Goal: Information Seeking & Learning: Learn about a topic

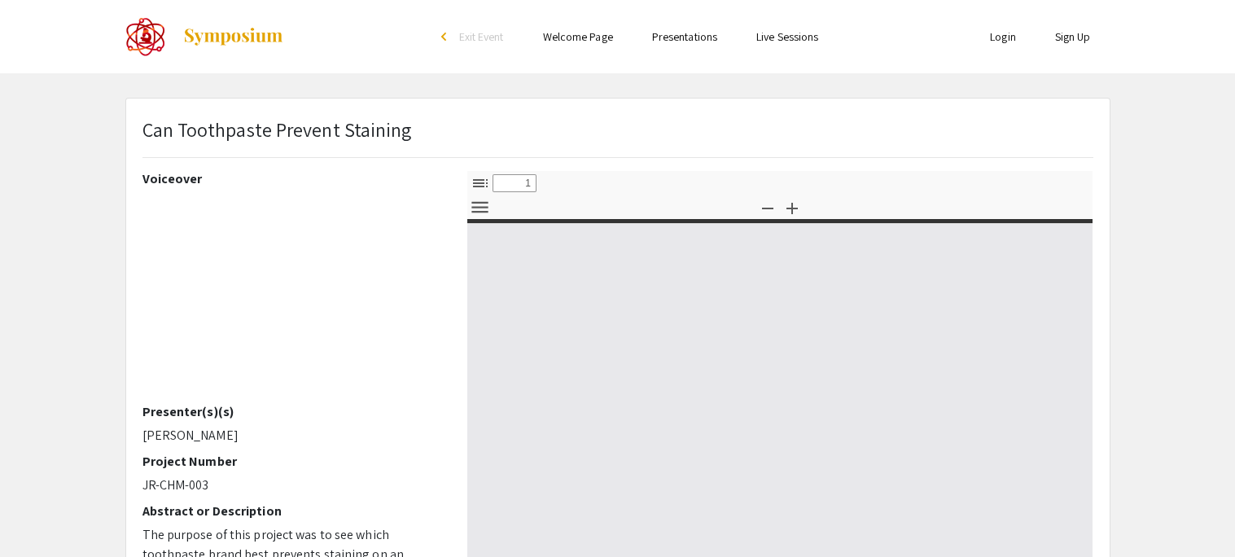
select select "custom"
type input "0"
select select "custom"
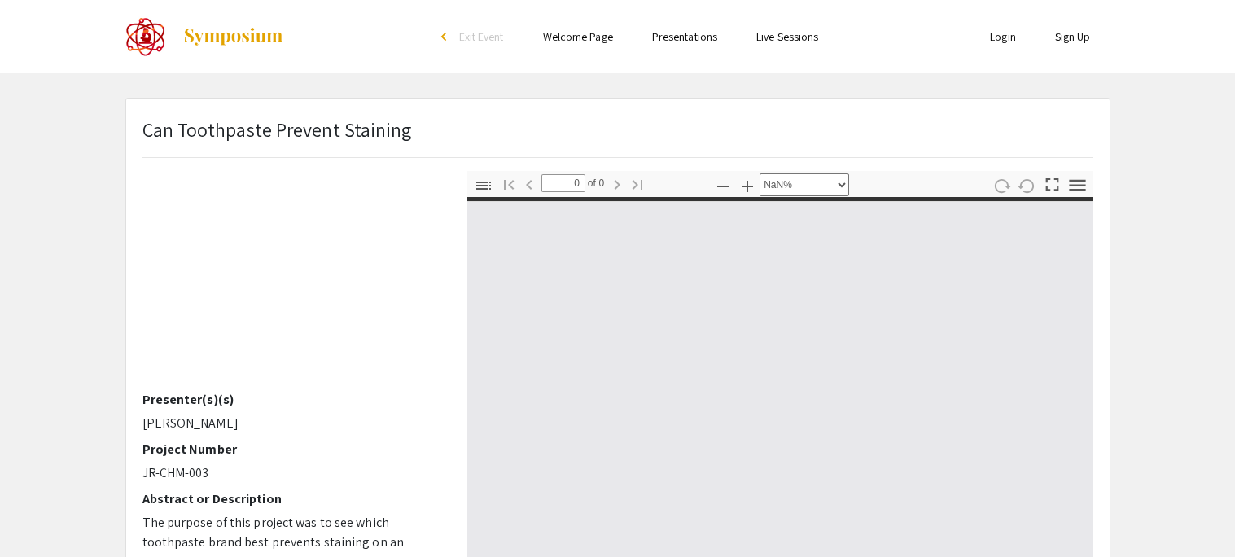
scroll to position [11, 0]
type input "1"
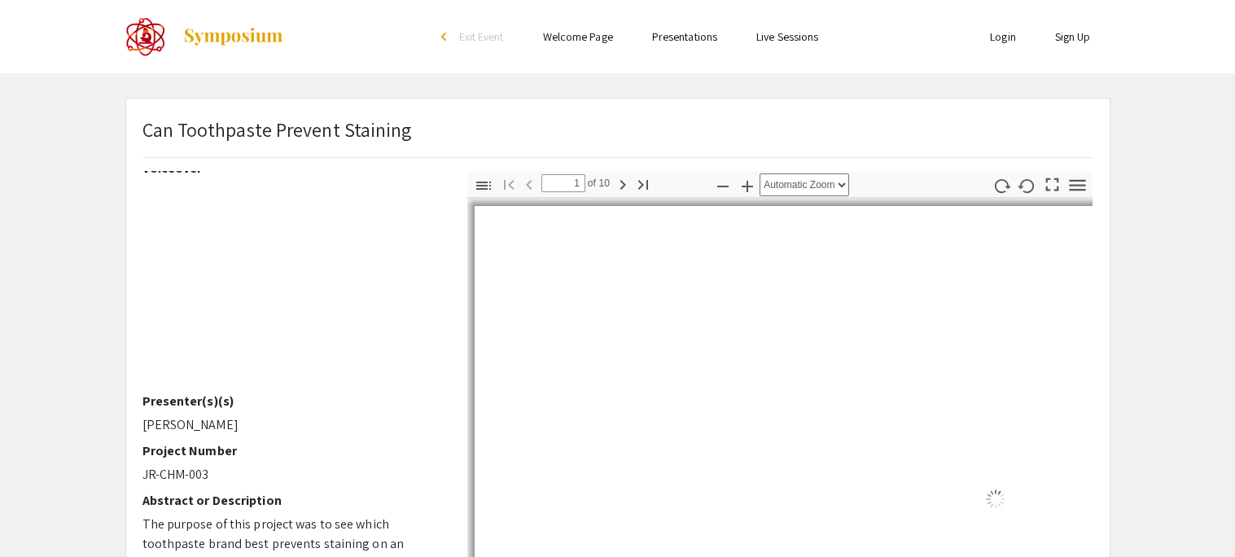
select select "auto"
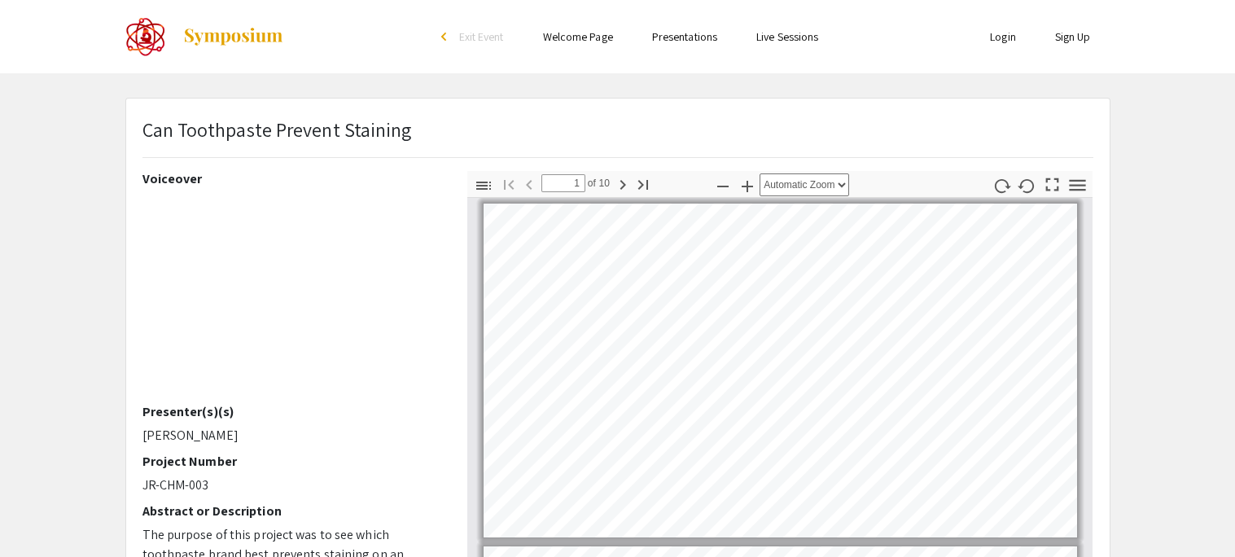
scroll to position [1, 0]
click at [138, 129] on div "Can Toothpaste Prevent Staining" at bounding box center [618, 143] width 976 height 56
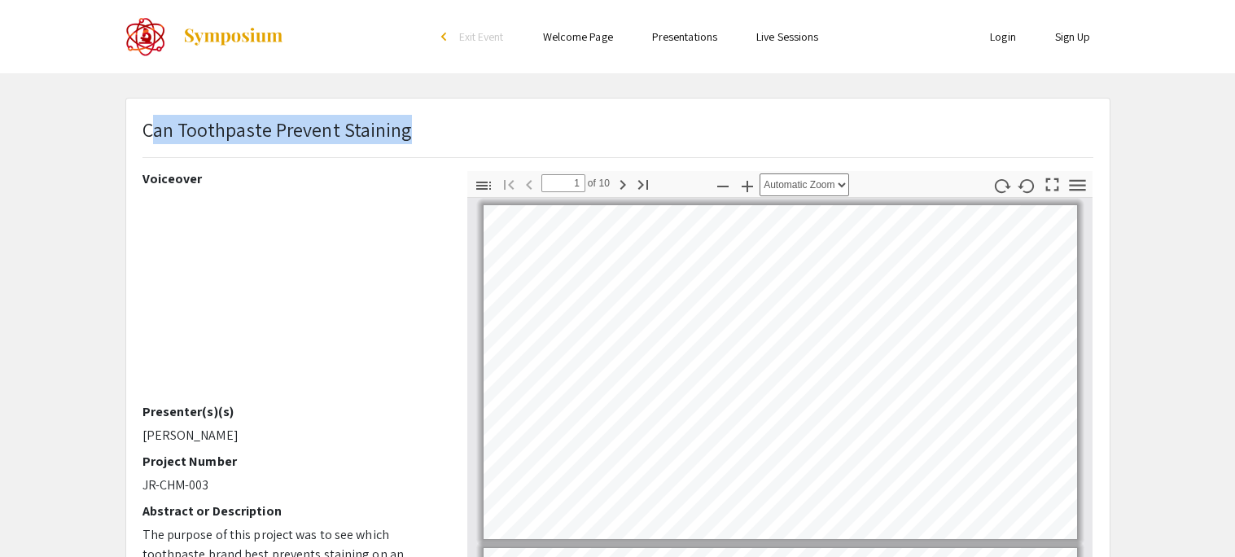
drag, startPoint x: 406, startPoint y: 131, endPoint x: 149, endPoint y: 129, distance: 257.3
click at [149, 129] on p "Can Toothpaste Prevent Staining" at bounding box center [278, 129] width 270 height 29
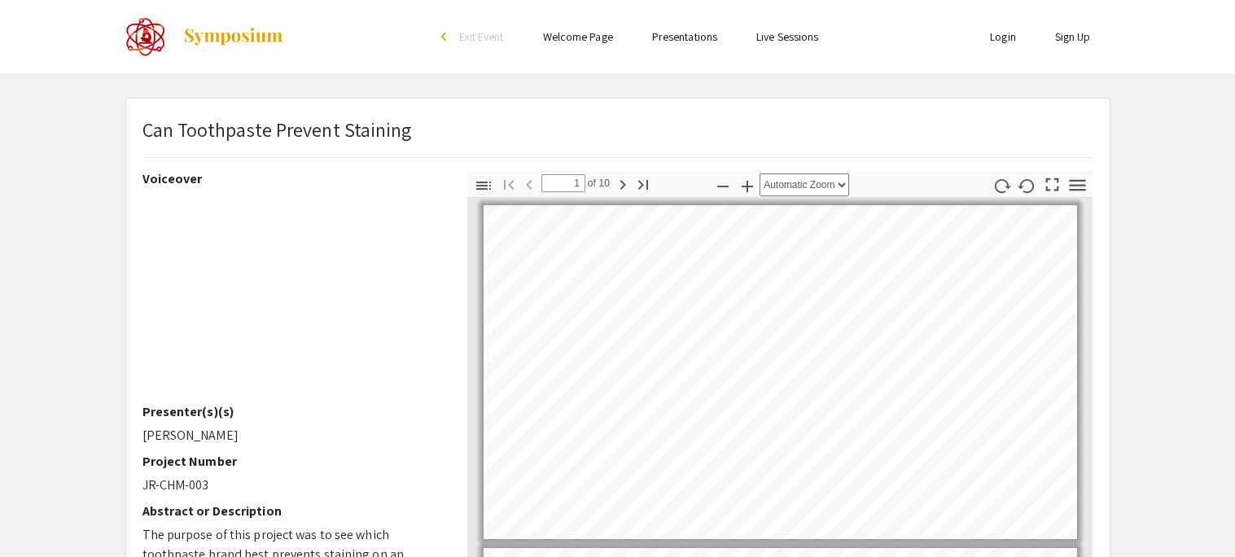
click at [414, 123] on div "Can Toothpaste Prevent Staining" at bounding box center [618, 143] width 976 height 56
drag, startPoint x: 405, startPoint y: 129, endPoint x: 141, endPoint y: 129, distance: 263.8
click at [141, 129] on div "Can Toothpaste Prevent Staining" at bounding box center [618, 143] width 976 height 56
copy p
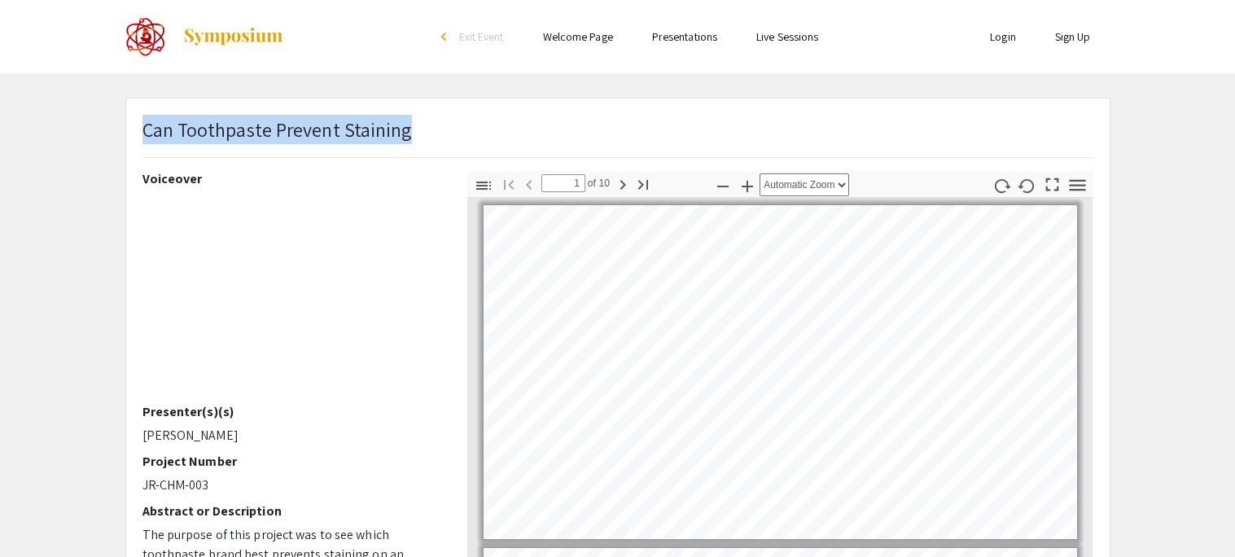
drag, startPoint x: 144, startPoint y: 127, endPoint x: 421, endPoint y: 121, distance: 276.9
click at [421, 121] on div "Can Toothpaste Prevent Staining" at bounding box center [618, 143] width 976 height 56
copy p "Can Toothpaste Prevent Staining"
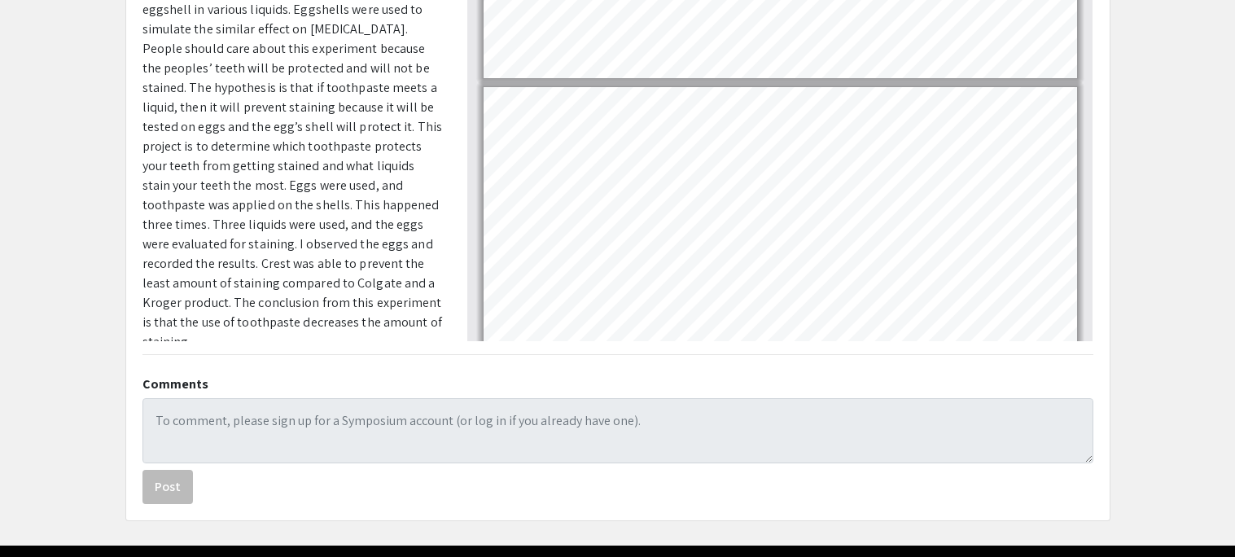
scroll to position [2808, 0]
type input "10"
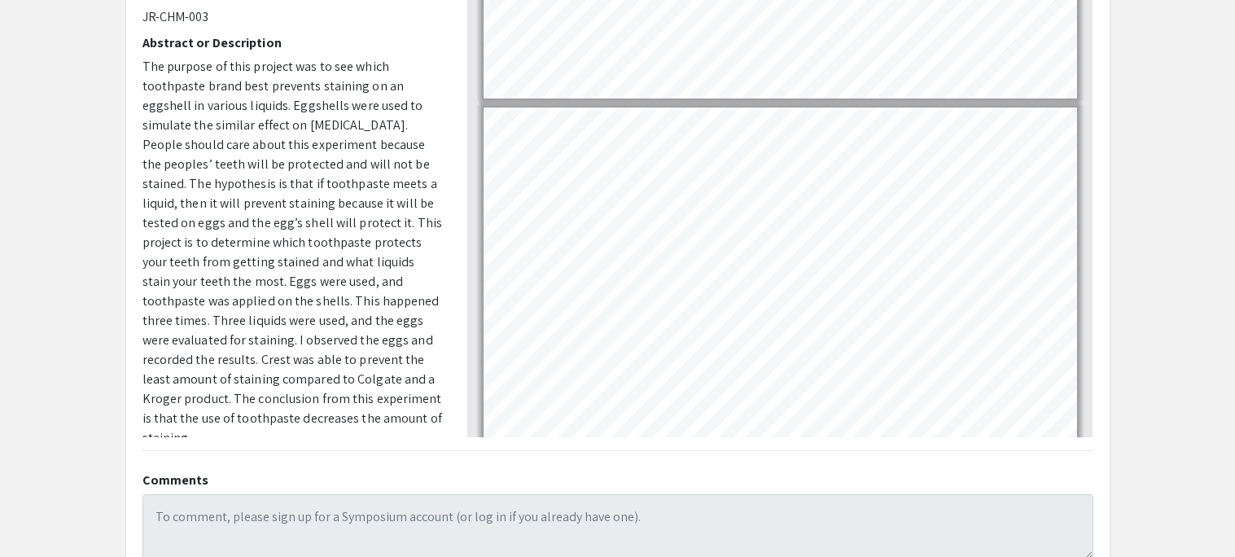
scroll to position [2878, 0]
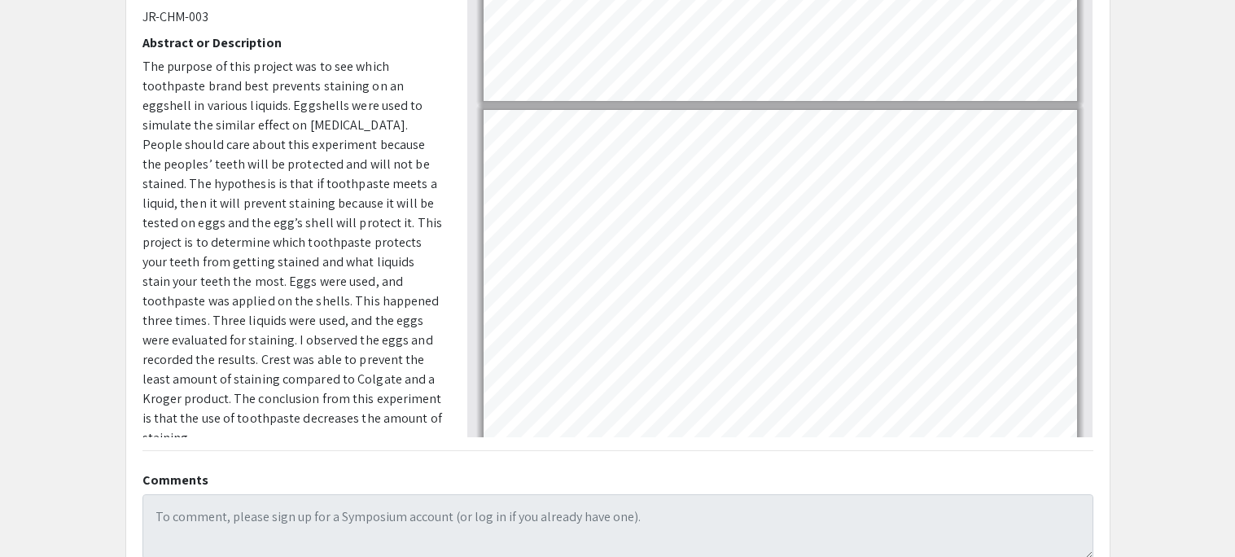
select select "page-width"
